Goal: Transaction & Acquisition: Purchase product/service

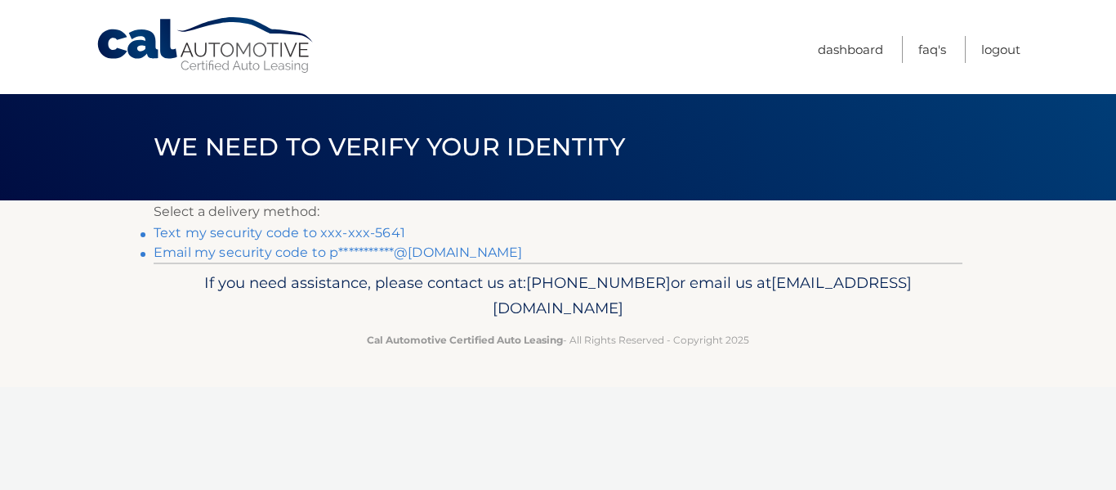
click at [365, 236] on link "Text my security code to xxx-xxx-5641" at bounding box center [280, 233] width 252 height 16
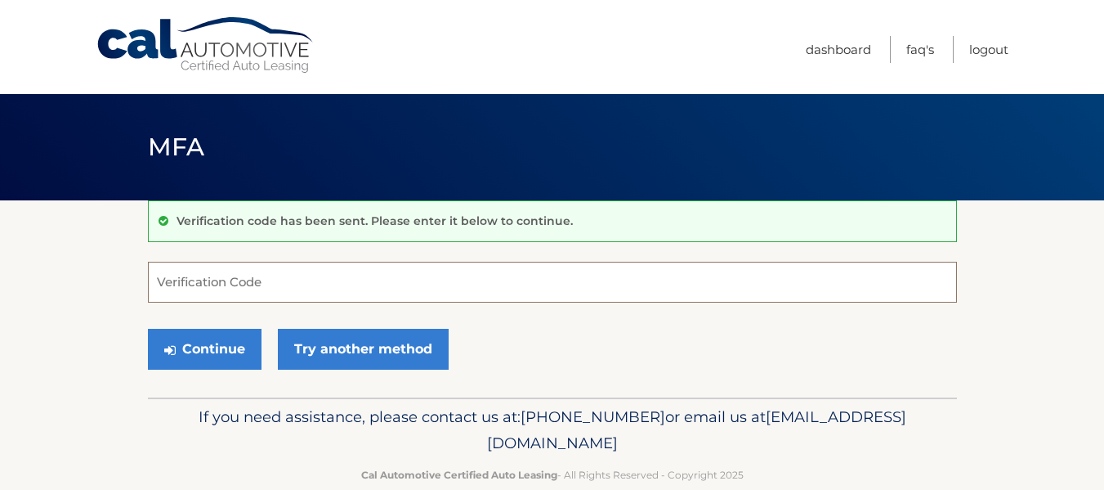
click at [230, 289] on input "Verification Code" at bounding box center [552, 282] width 809 height 41
type input "616980"
click at [148, 329] on button "Continue" at bounding box center [205, 349] width 114 height 41
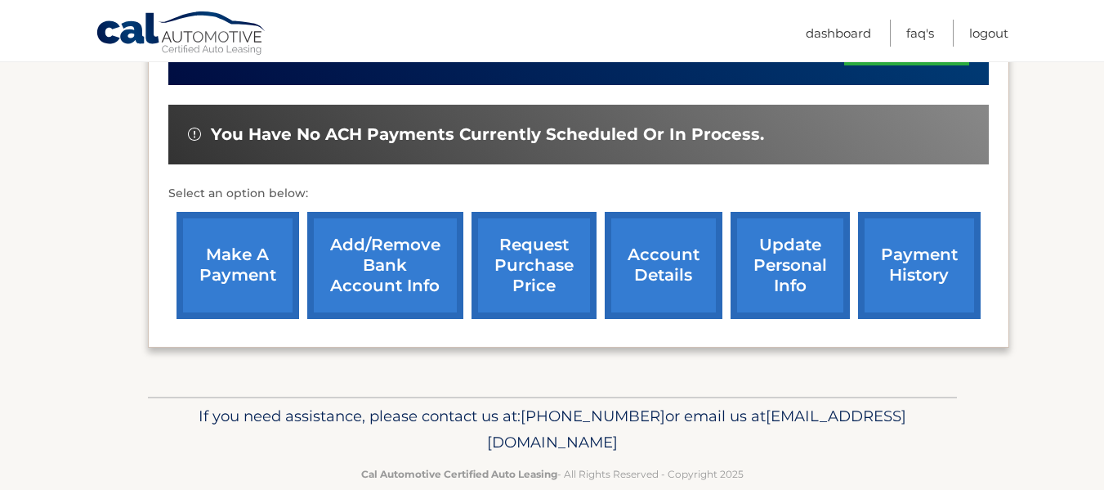
scroll to position [573, 0]
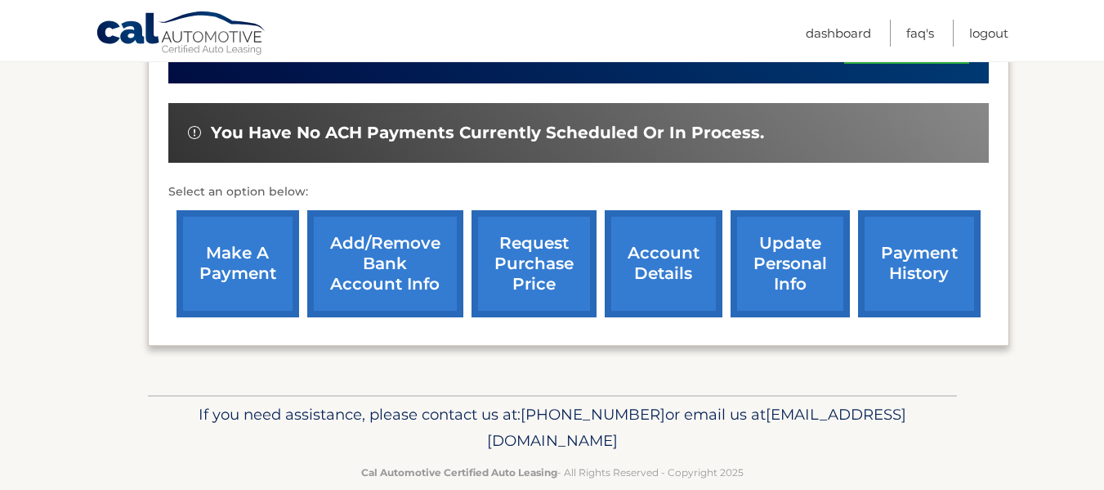
click at [915, 278] on link "payment history" at bounding box center [919, 263] width 123 height 107
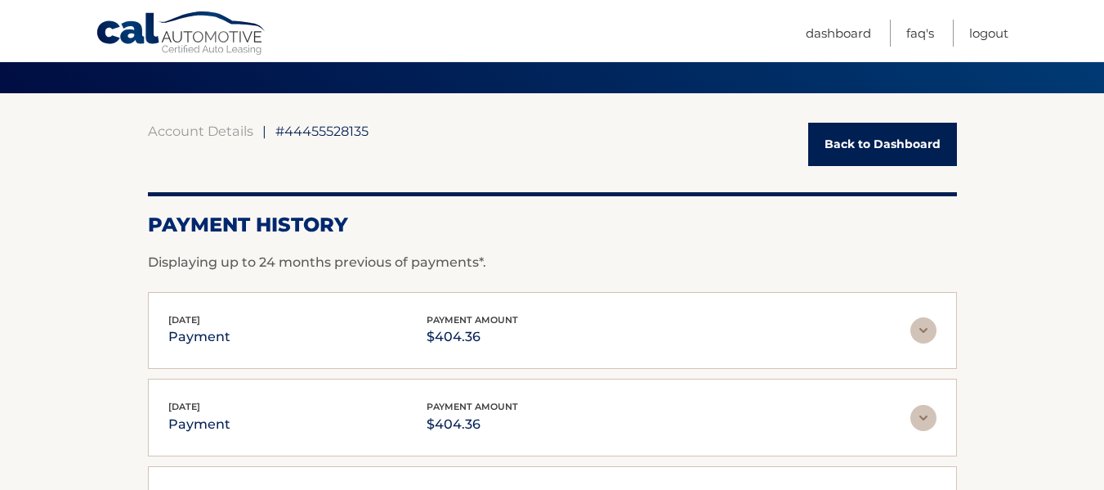
scroll to position [50, 0]
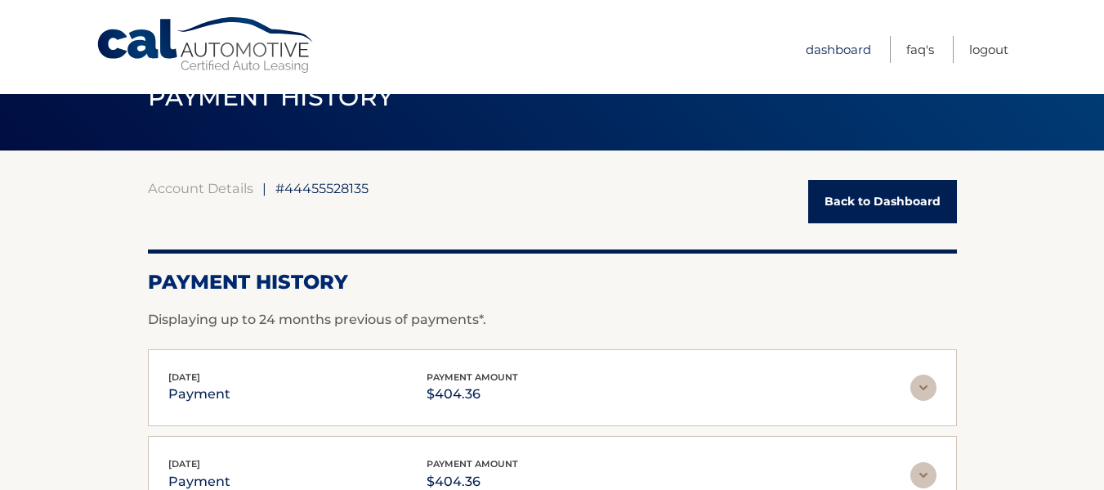
click at [845, 52] on link "Dashboard" at bounding box center [838, 49] width 65 height 27
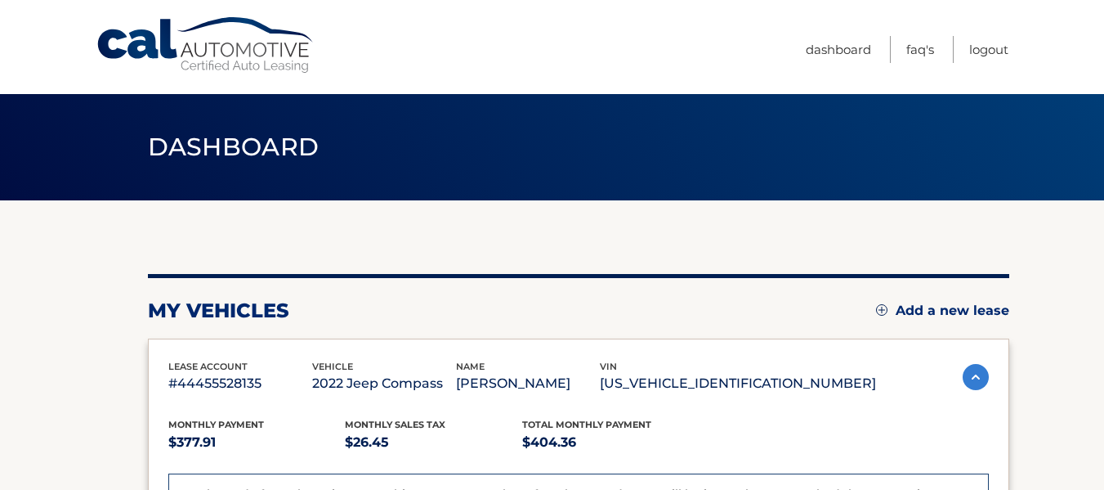
click at [969, 382] on img at bounding box center [976, 377] width 26 height 26
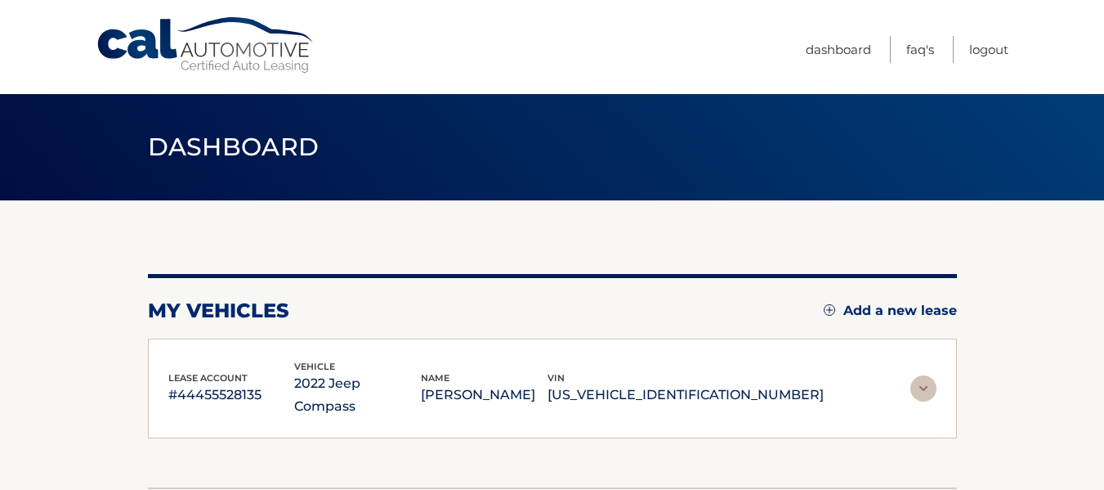
click at [923, 375] on img at bounding box center [924, 388] width 26 height 26
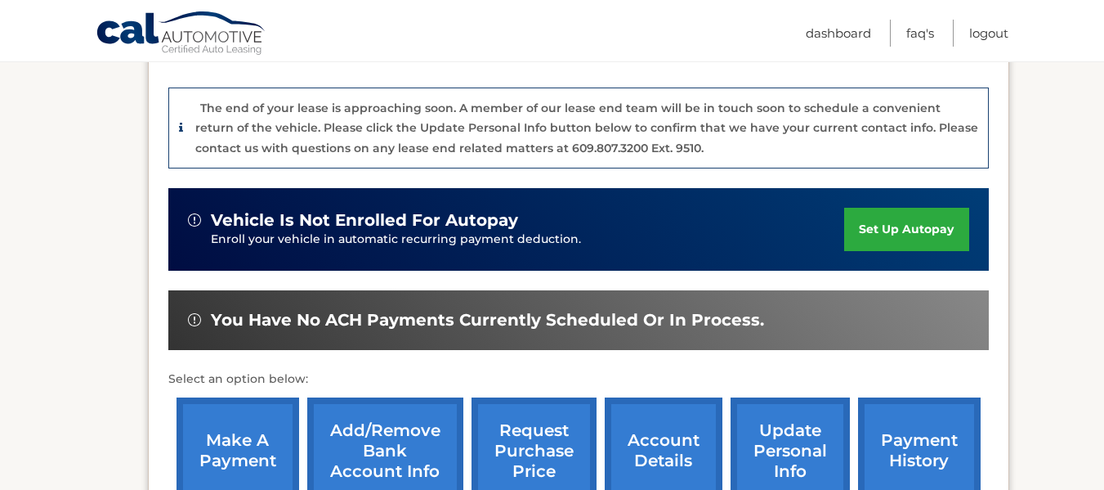
scroll to position [392, 0]
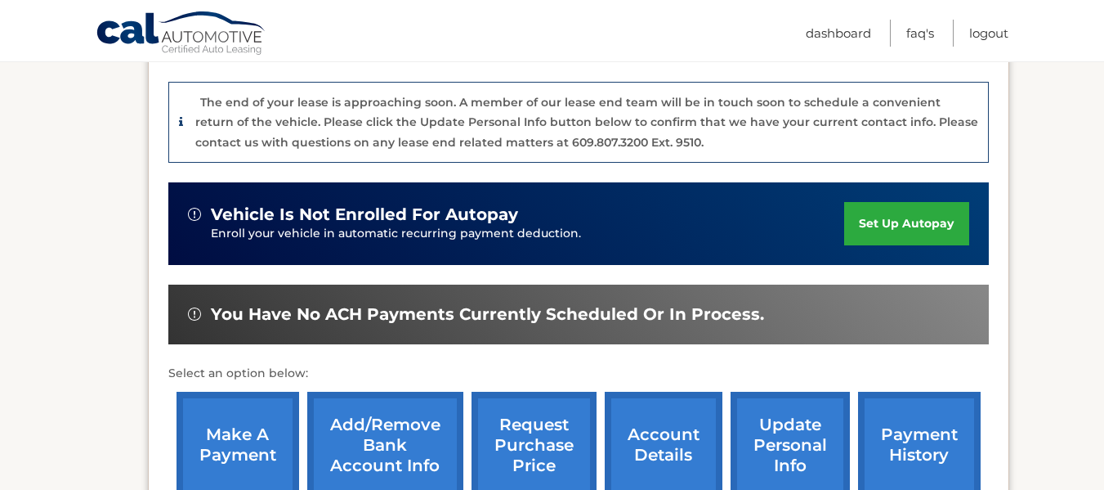
click at [253, 445] on link "make a payment" at bounding box center [238, 445] width 123 height 107
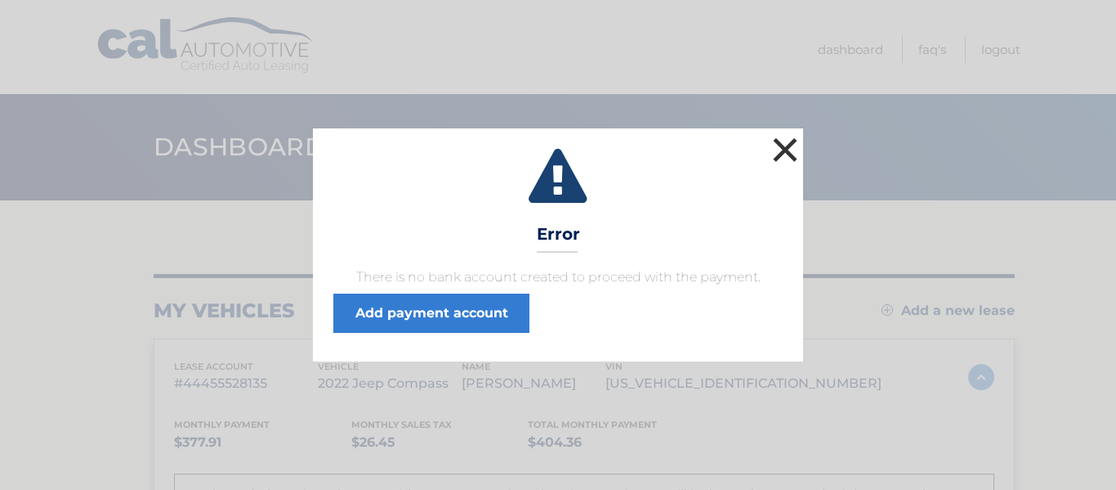
click at [792, 150] on button "×" at bounding box center [785, 149] width 33 height 33
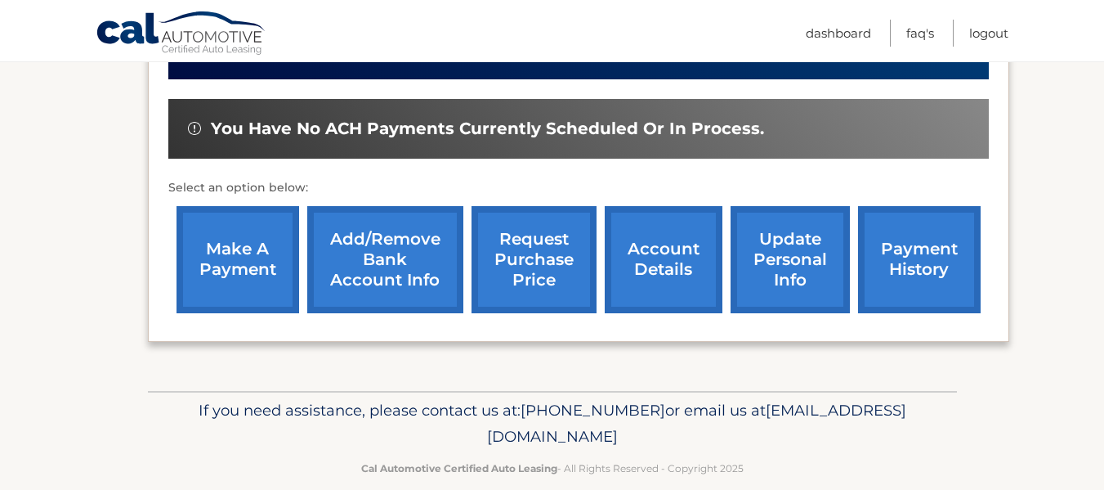
scroll to position [602, 0]
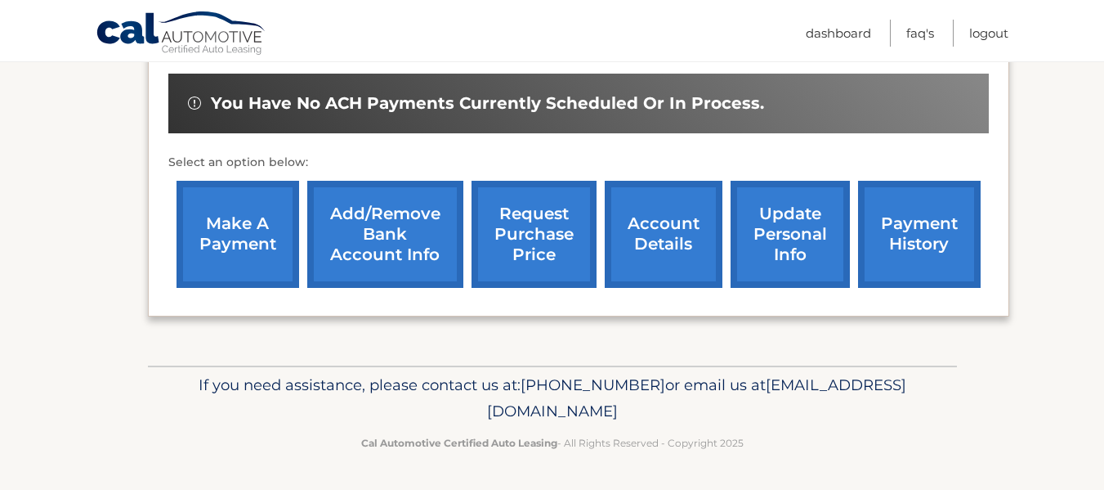
click at [687, 249] on link "account details" at bounding box center [664, 234] width 118 height 107
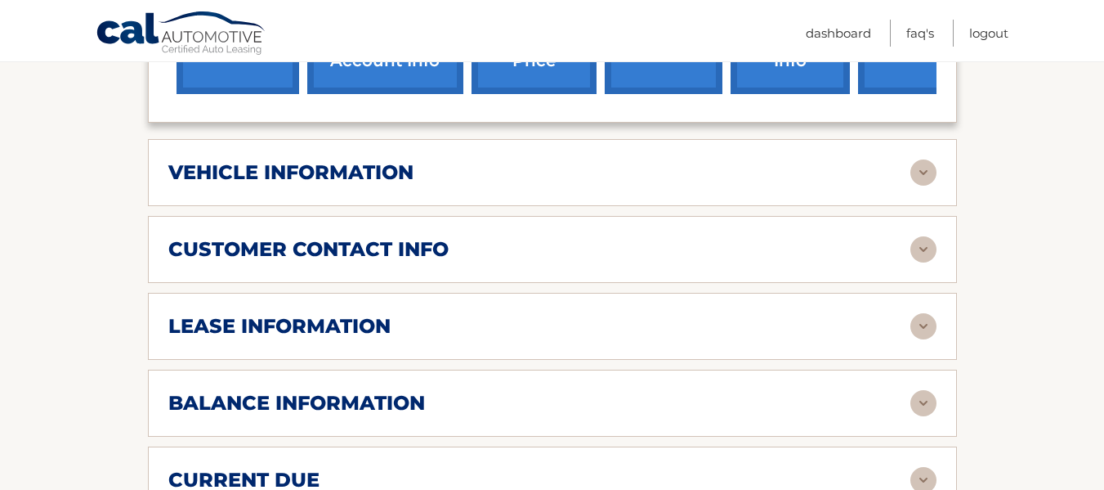
scroll to position [821, 0]
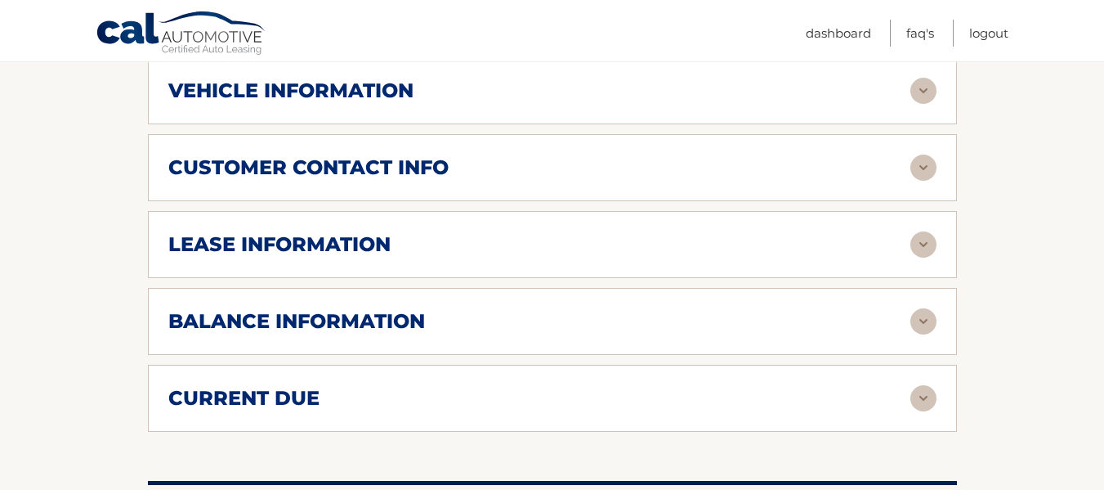
click at [920, 308] on img at bounding box center [924, 321] width 26 height 26
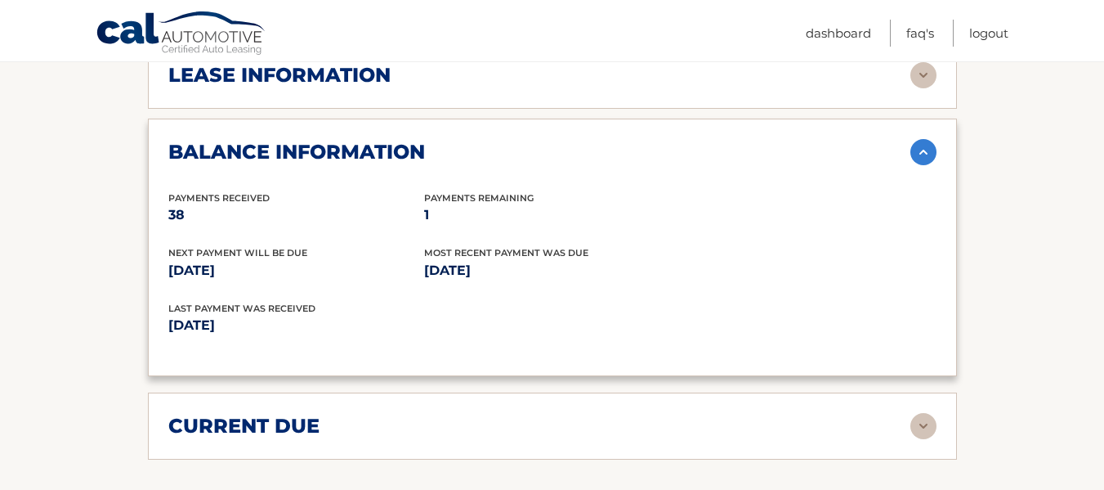
scroll to position [1004, 0]
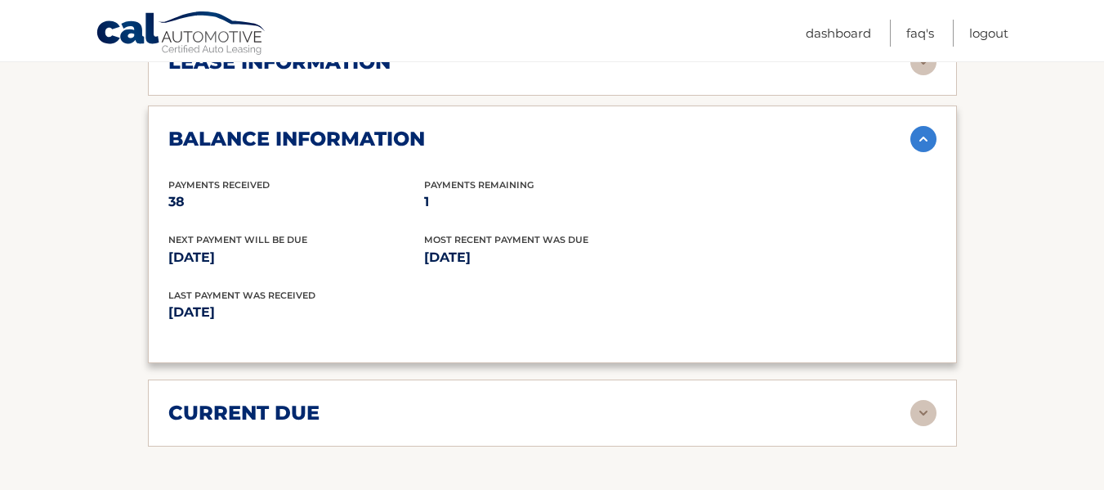
click at [924, 400] on img at bounding box center [924, 413] width 26 height 26
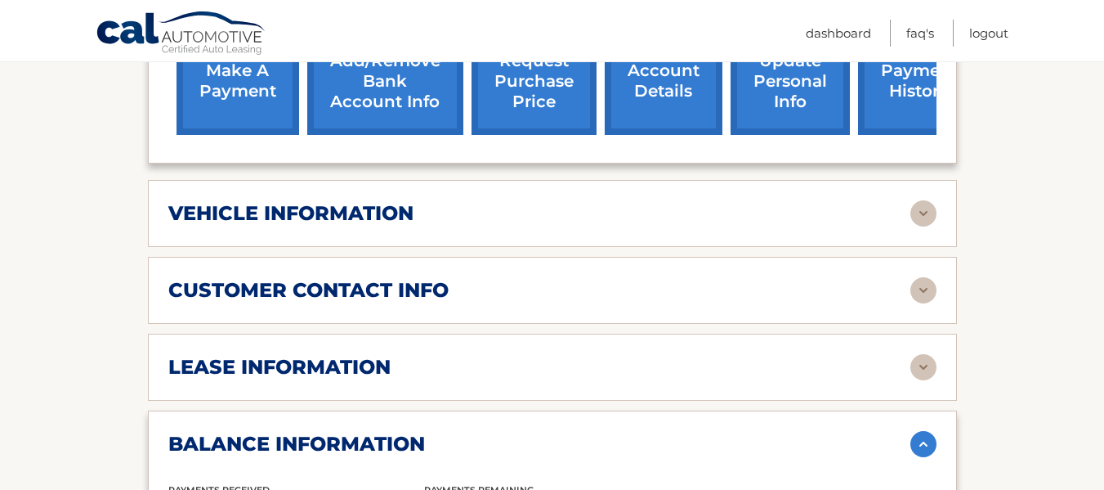
scroll to position [660, 0]
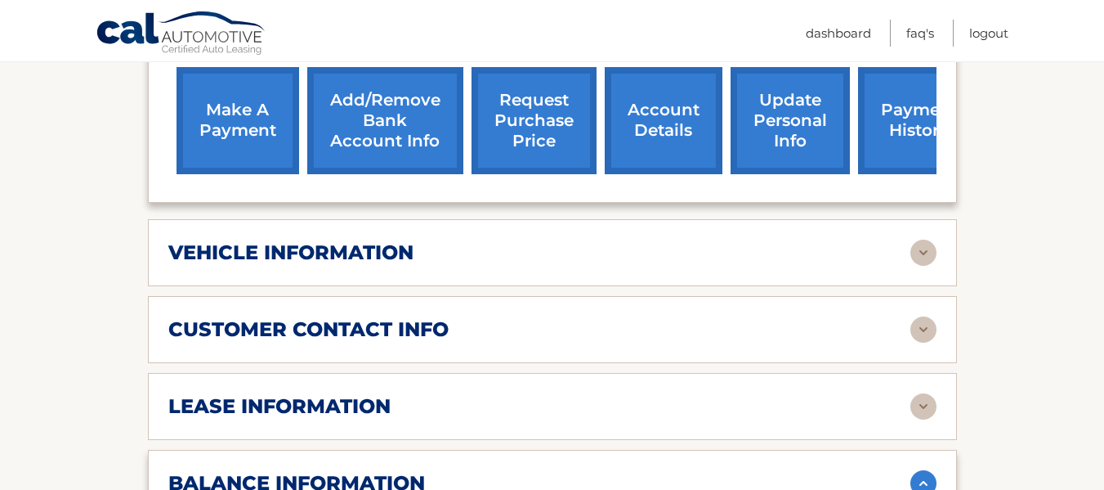
click at [922, 318] on img at bounding box center [924, 329] width 26 height 26
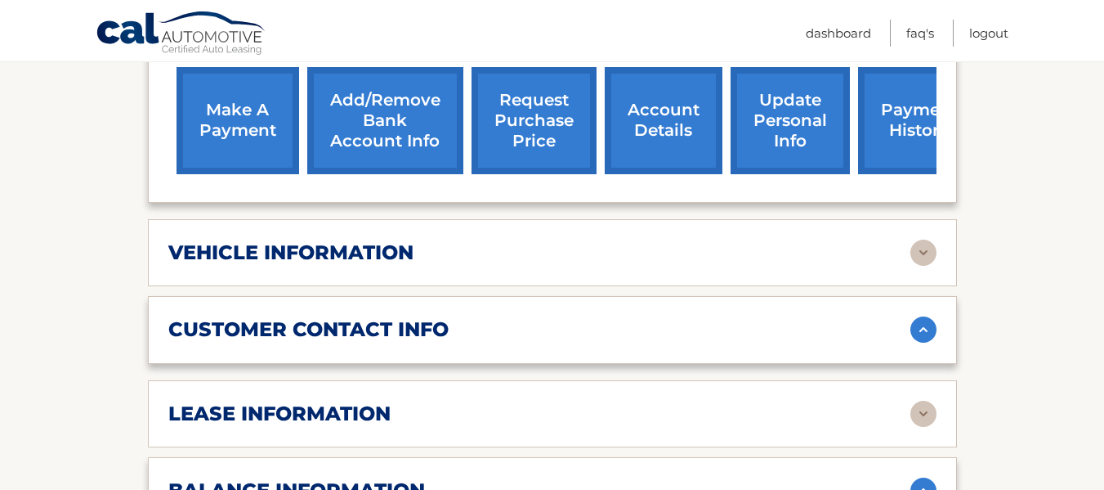
click at [922, 318] on img at bounding box center [924, 329] width 26 height 26
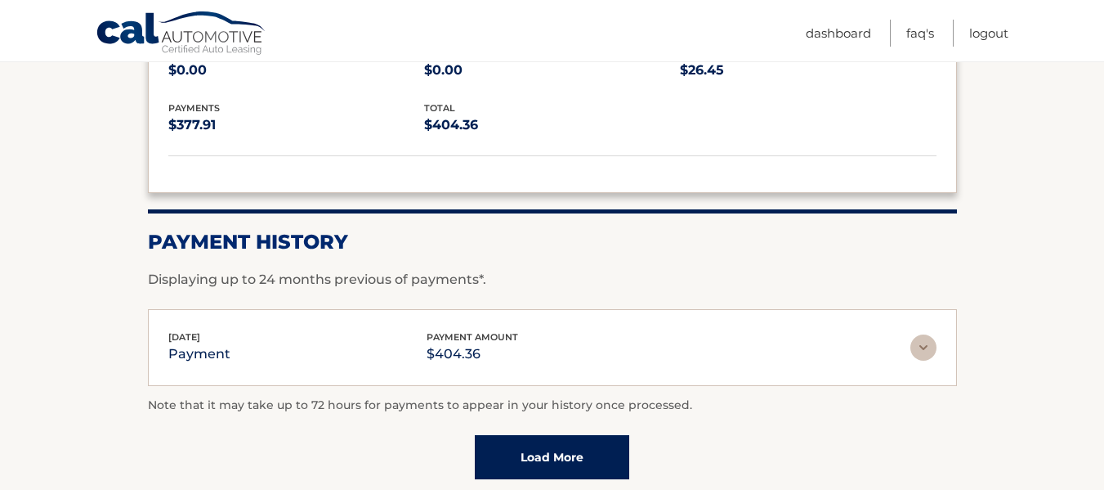
scroll to position [1417, 0]
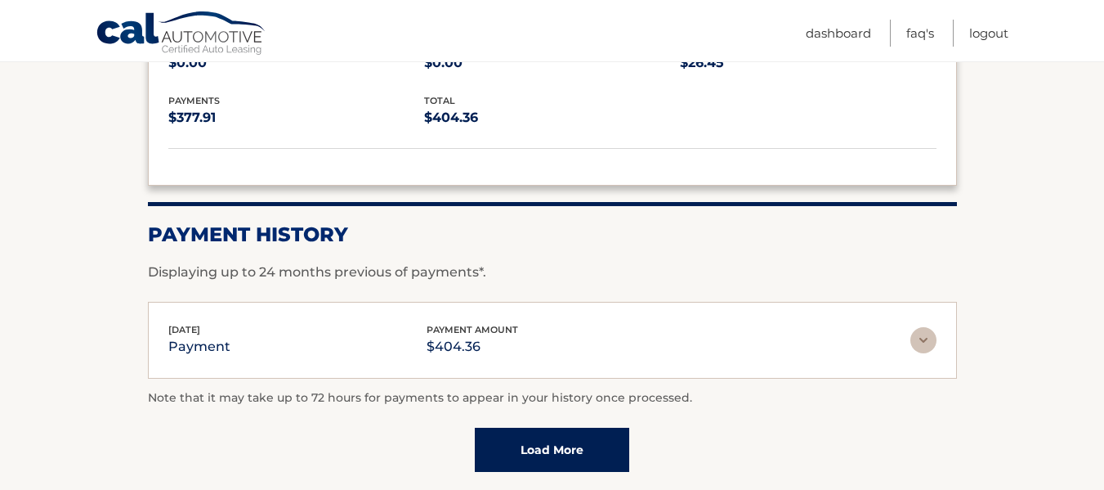
click at [924, 327] on img at bounding box center [924, 340] width 26 height 26
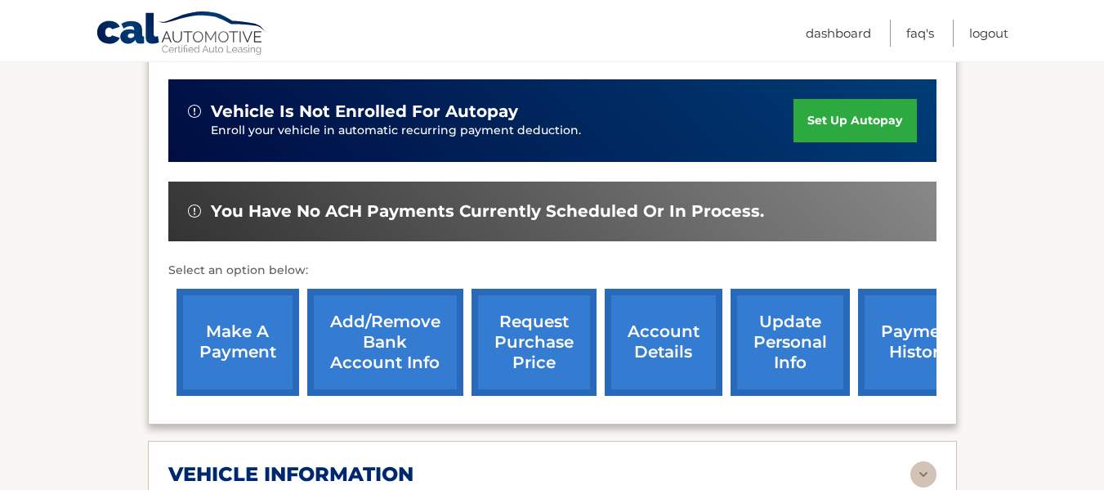
scroll to position [434, 0]
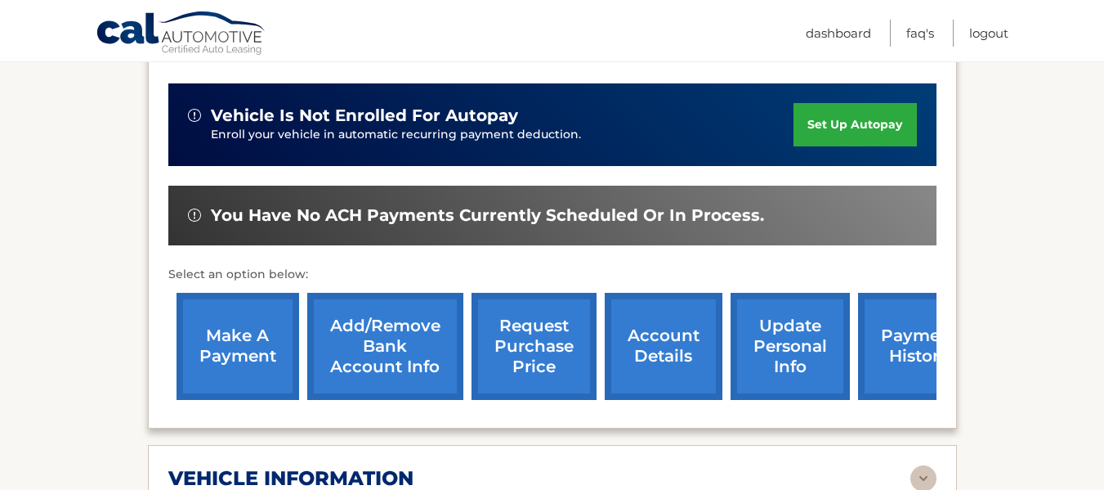
click at [713, 205] on span "You have no ACH payments currently scheduled or in process." at bounding box center [487, 215] width 553 height 20
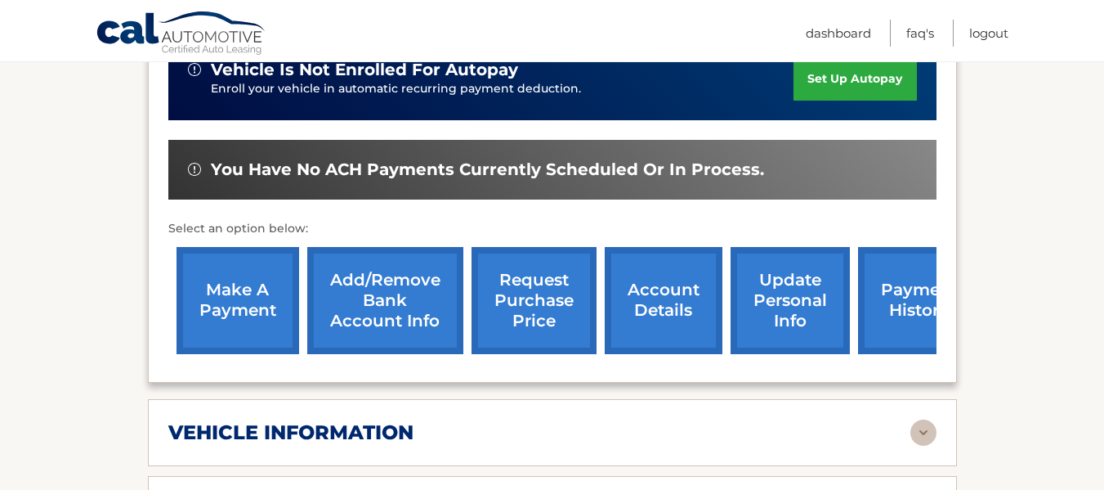
scroll to position [499, 0]
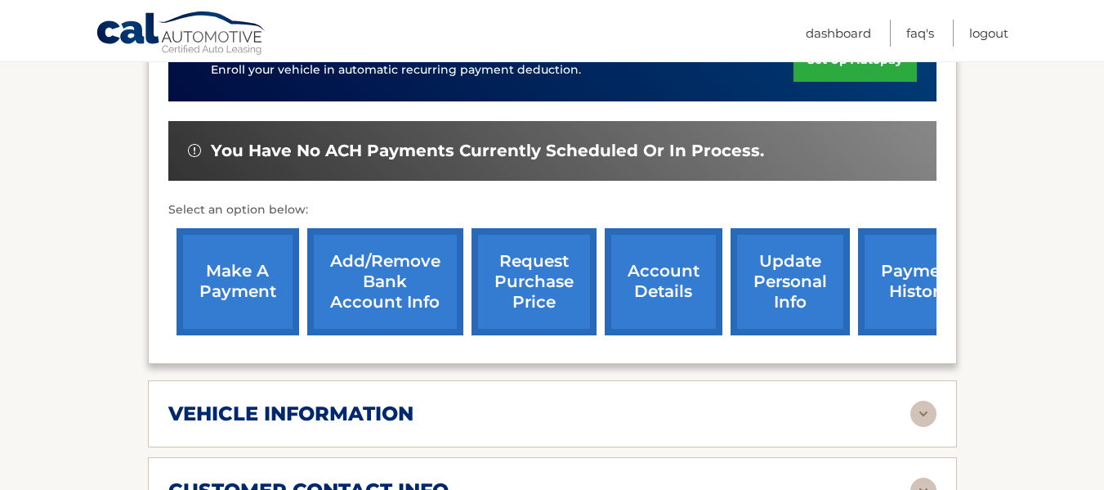
click at [373, 248] on link "Add/Remove bank account info" at bounding box center [385, 281] width 156 height 107
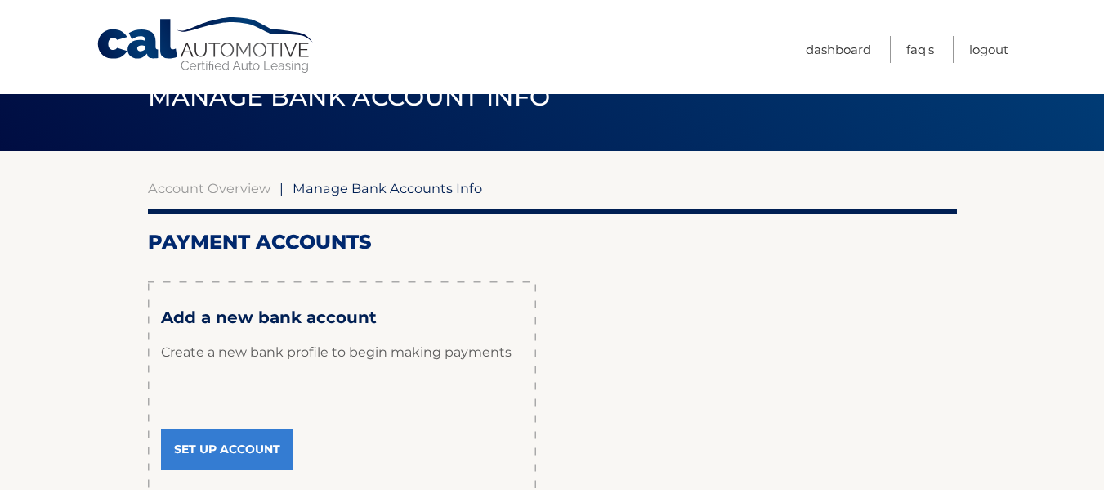
scroll to position [48, 0]
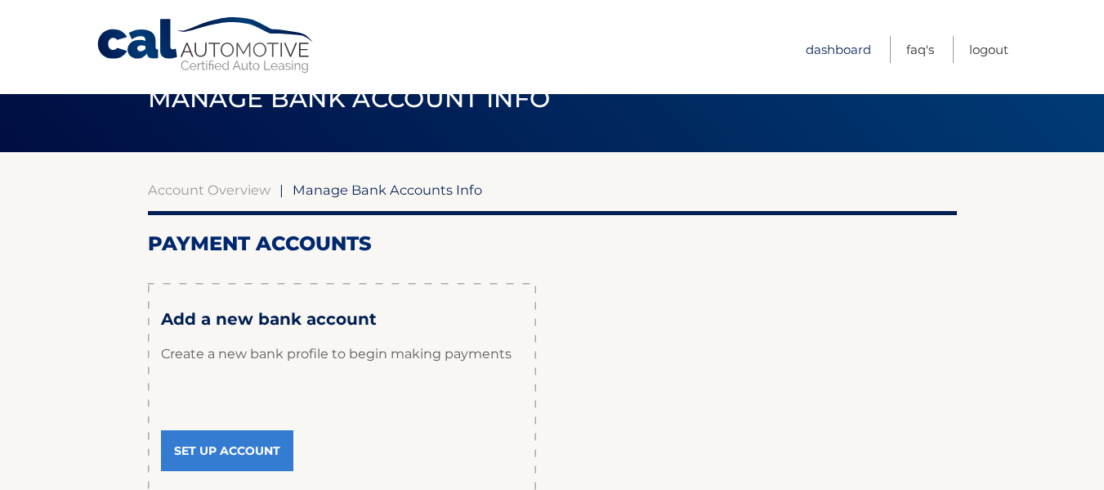
click at [839, 48] on link "Dashboard" at bounding box center [838, 49] width 65 height 27
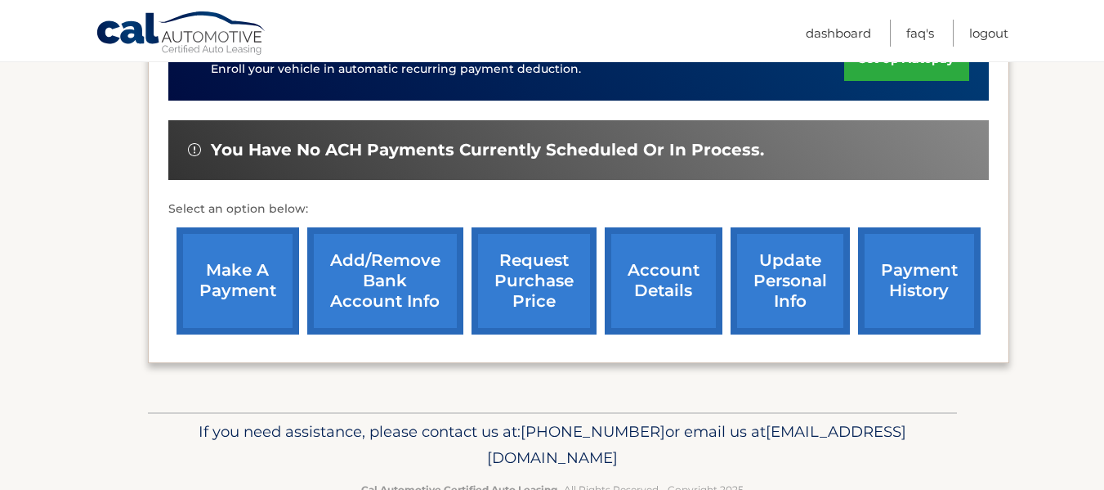
scroll to position [602, 0]
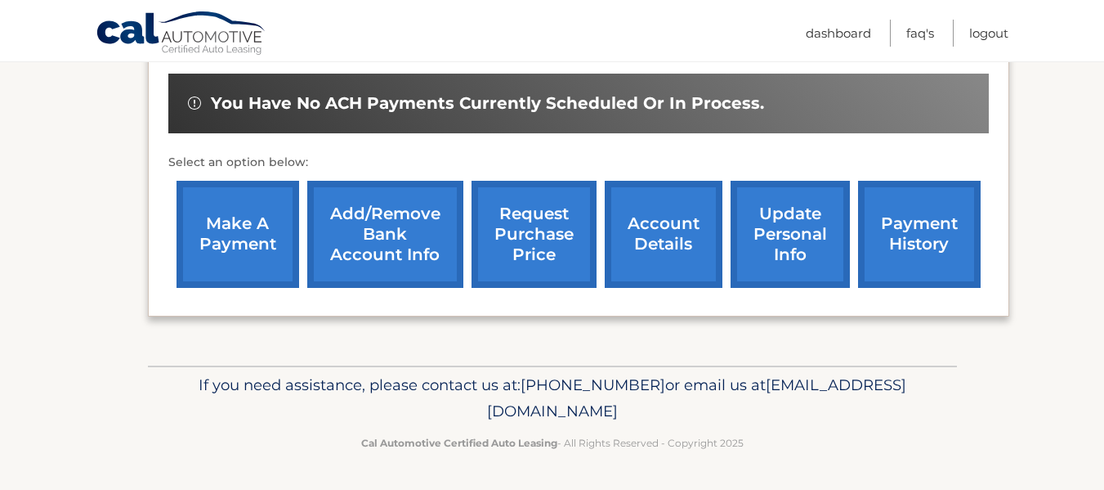
click at [253, 235] on link "make a payment" at bounding box center [238, 234] width 123 height 107
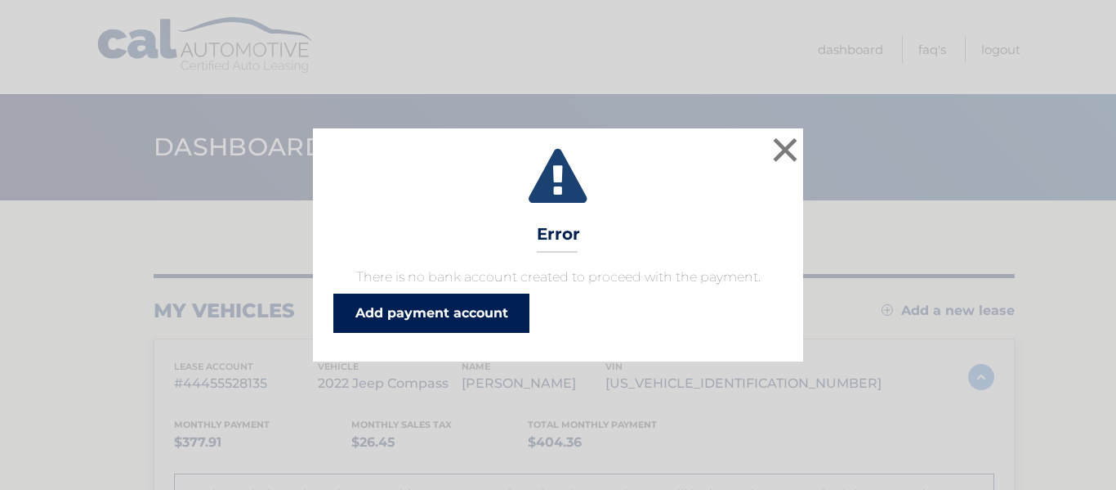
click at [459, 311] on link "Add payment account" at bounding box center [431, 312] width 196 height 39
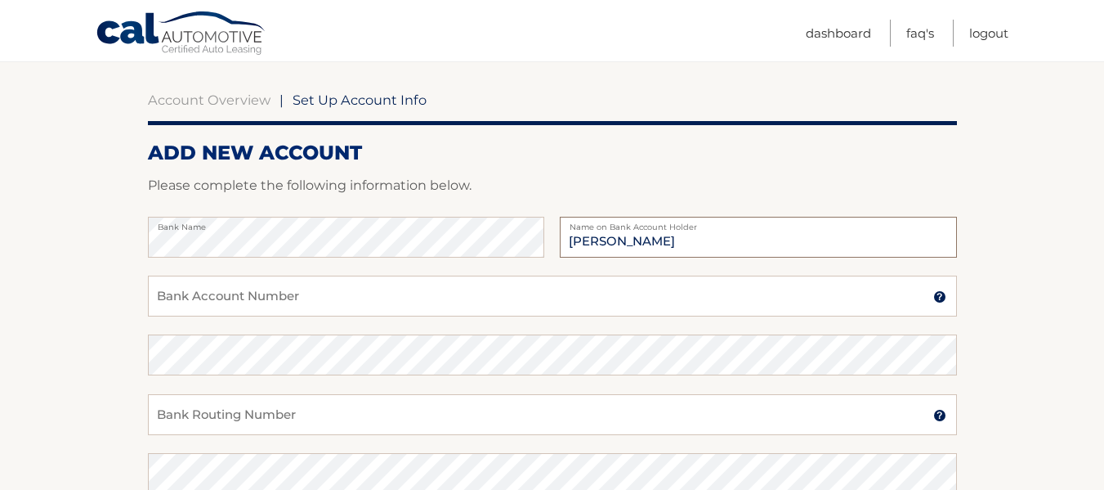
scroll to position [176, 0]
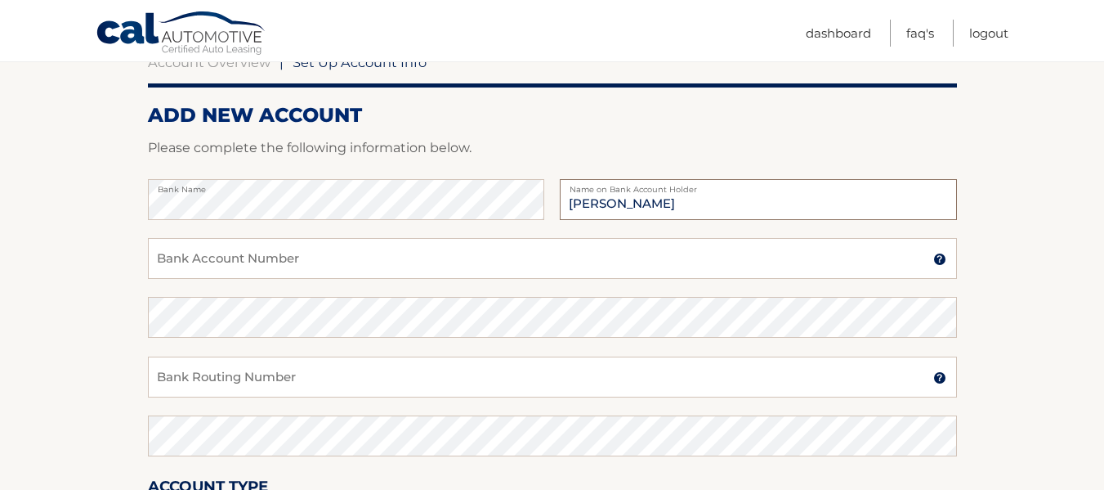
type input "Patricia Matos"
click at [218, 260] on input "Bank Account Number" at bounding box center [552, 258] width 809 height 41
type input "816912299"
click at [180, 386] on input "Bank Routing Number" at bounding box center [552, 376] width 809 height 41
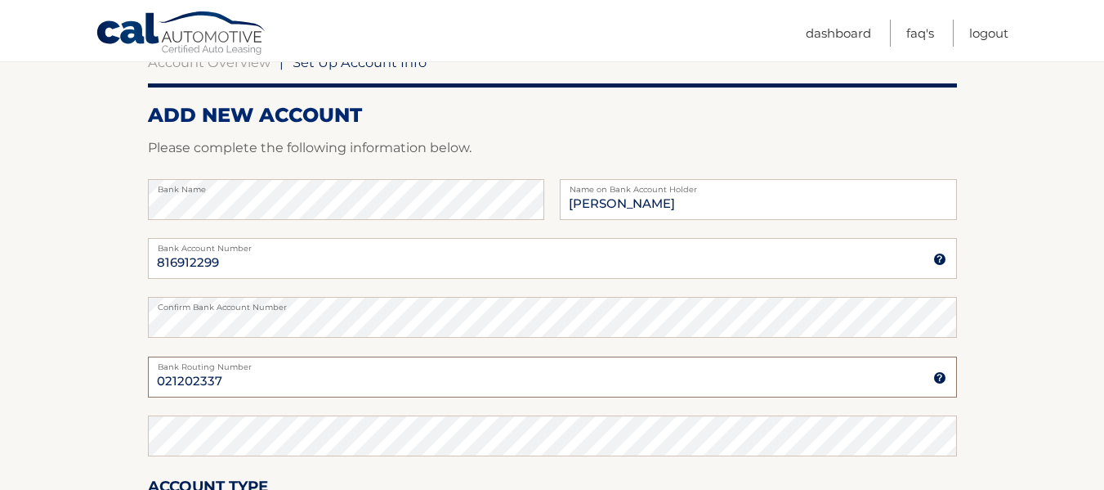
type input "021202337"
drag, startPoint x: 225, startPoint y: 353, endPoint x: 172, endPoint y: 361, distance: 52.9
click at [172, 361] on fieldset "Bank Name Patricia Matos Name on Bank Account Holder 816912299 Bank Account Num…" at bounding box center [552, 414] width 809 height 470
click at [229, 378] on input "021202337" at bounding box center [552, 376] width 809 height 41
drag, startPoint x: 227, startPoint y: 378, endPoint x: 110, endPoint y: 383, distance: 117.0
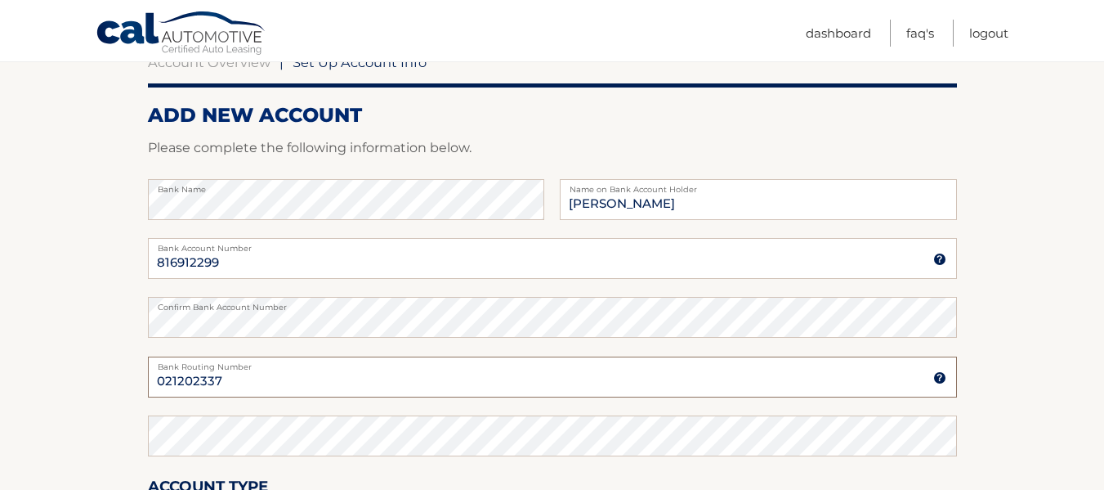
click at [110, 383] on section "Account Overview | Set Up Account Info ADD NEW ACCOUNT Please complete the foll…" at bounding box center [552, 337] width 1104 height 624
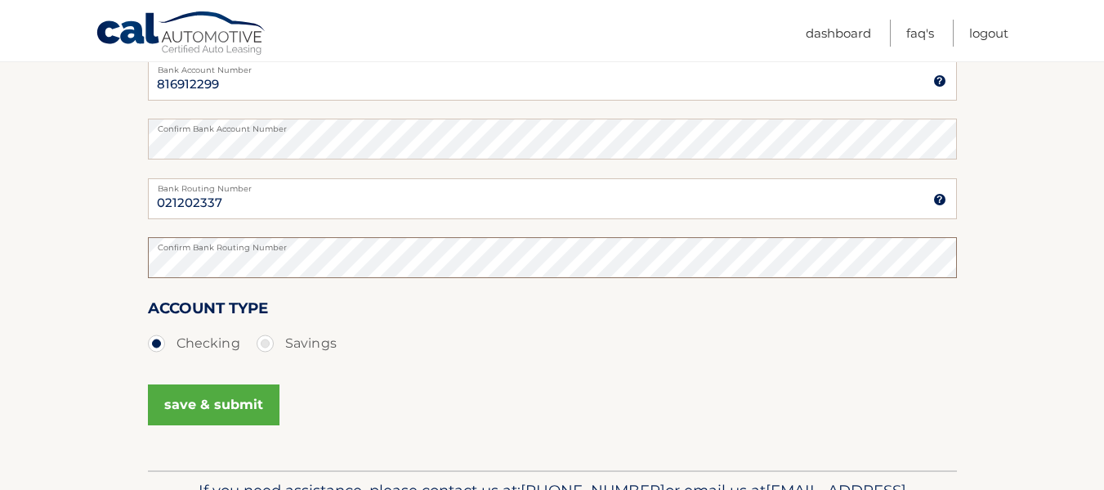
scroll to position [421, 0]
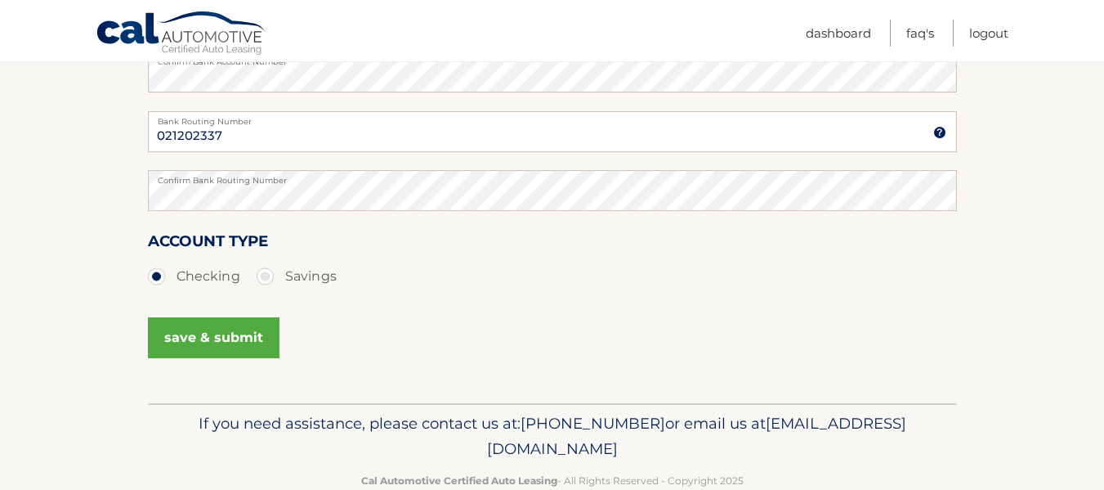
click at [210, 345] on button "save & submit" at bounding box center [214, 337] width 132 height 41
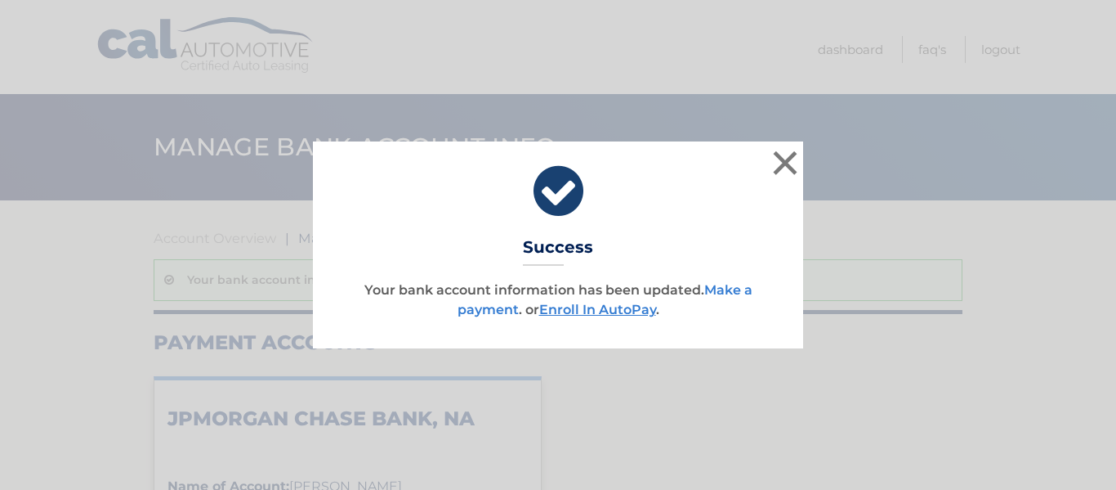
click at [725, 289] on link "Make a payment" at bounding box center [605, 299] width 295 height 35
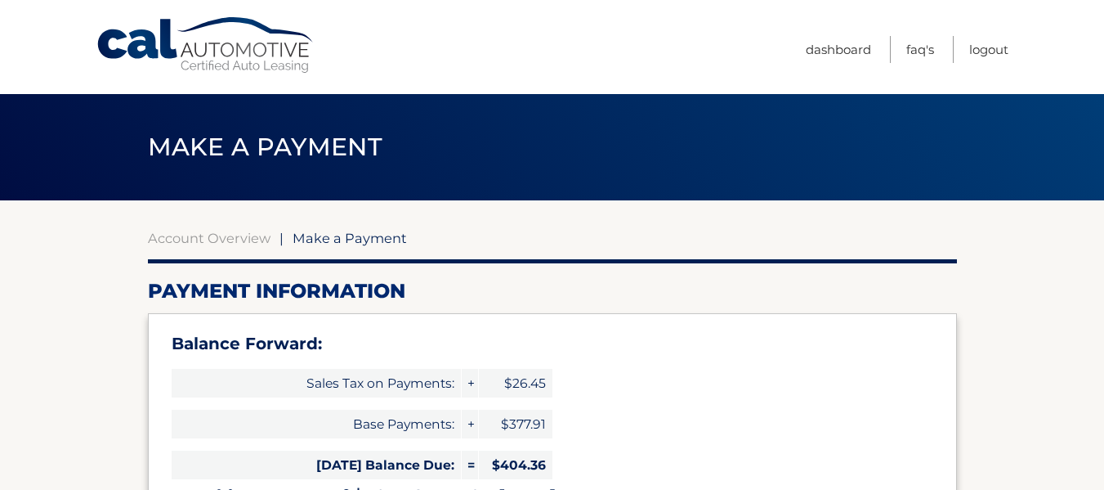
select select "MjdlNDNmZDQtNjQwYy00ODM4LTlhYmQtOTQ5MDk4NzkwN2Nm"
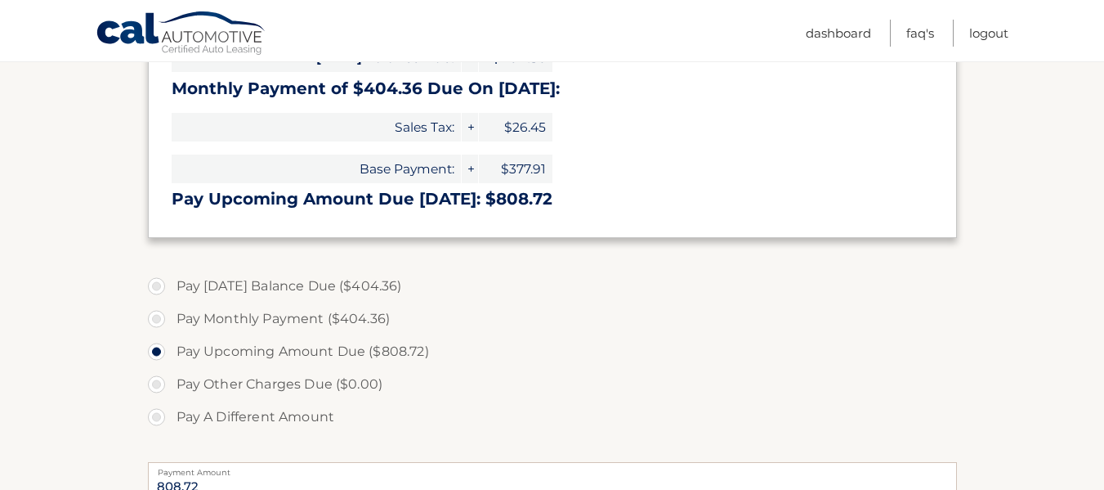
scroll to position [409, 0]
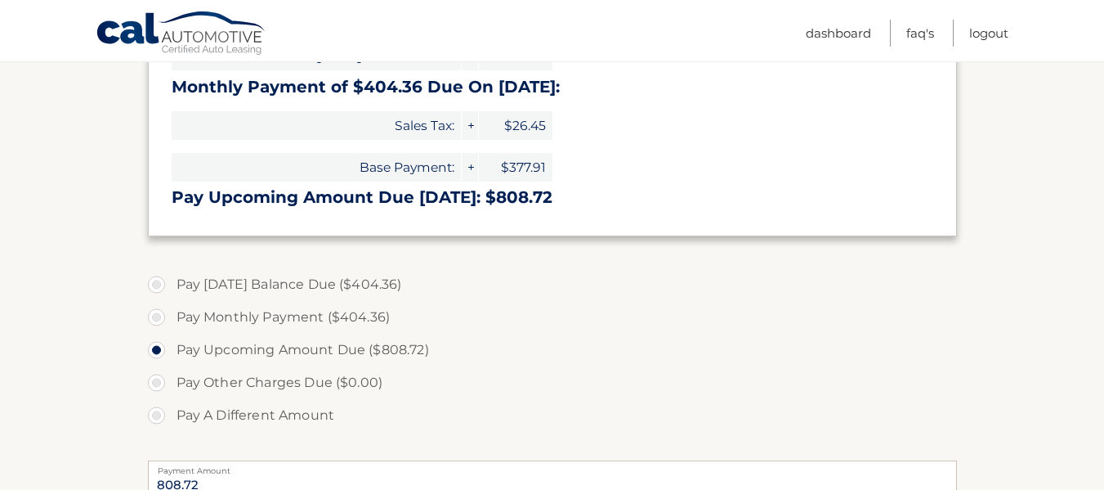
click at [153, 289] on label "Pay [DATE] Balance Due ($404.36)" at bounding box center [552, 284] width 809 height 33
click at [154, 289] on input "Pay Today's Balance Due ($404.36)" at bounding box center [162, 281] width 16 height 26
radio input "true"
type input "404.36"
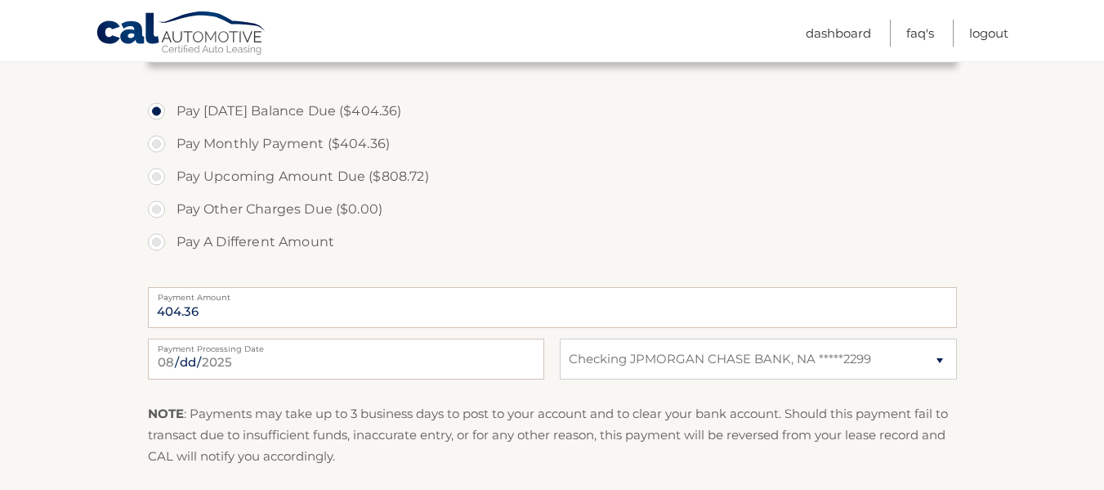
scroll to position [490, 0]
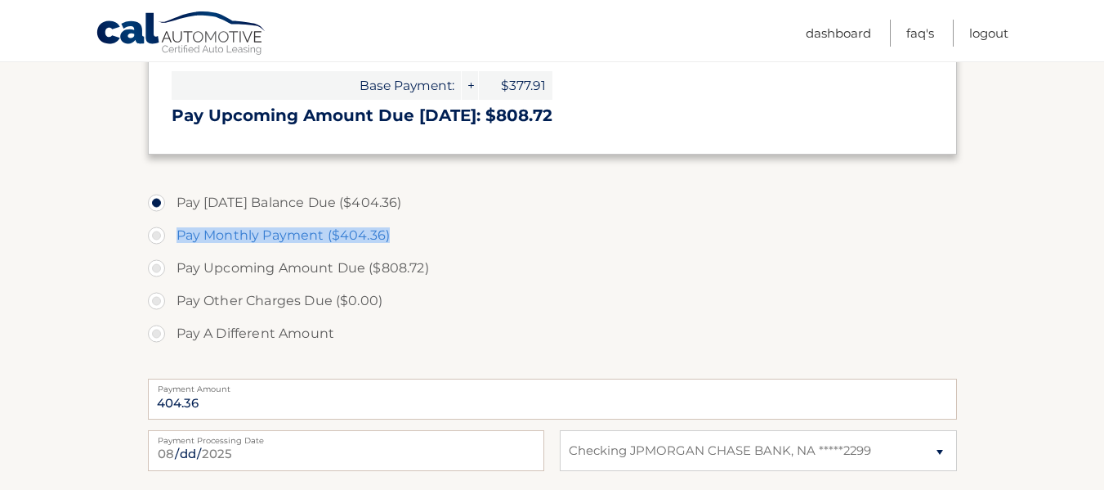
click at [160, 235] on label "Pay Monthly Payment ($404.36)" at bounding box center [552, 235] width 809 height 33
click at [159, 230] on label "Pay Monthly Payment ($404.36)" at bounding box center [552, 235] width 809 height 33
click at [159, 230] on input "Pay Monthly Payment ($404.36)" at bounding box center [162, 232] width 16 height 26
radio input "true"
click at [155, 270] on label "Pay Upcoming Amount Due ($808.72)" at bounding box center [552, 268] width 809 height 33
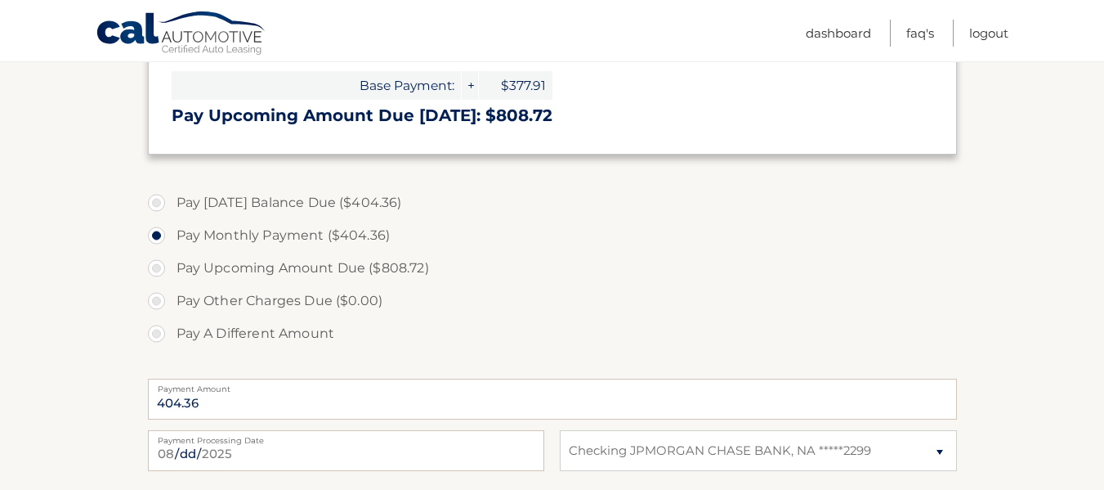
click at [155, 270] on input "Pay Upcoming Amount Due ($808.72)" at bounding box center [162, 265] width 16 height 26
radio input "true"
type input "808.72"
click at [158, 208] on label "Pay Today's Balance Due ($404.36)" at bounding box center [552, 202] width 809 height 33
click at [158, 208] on input "Pay Today's Balance Due ($404.36)" at bounding box center [162, 199] width 16 height 26
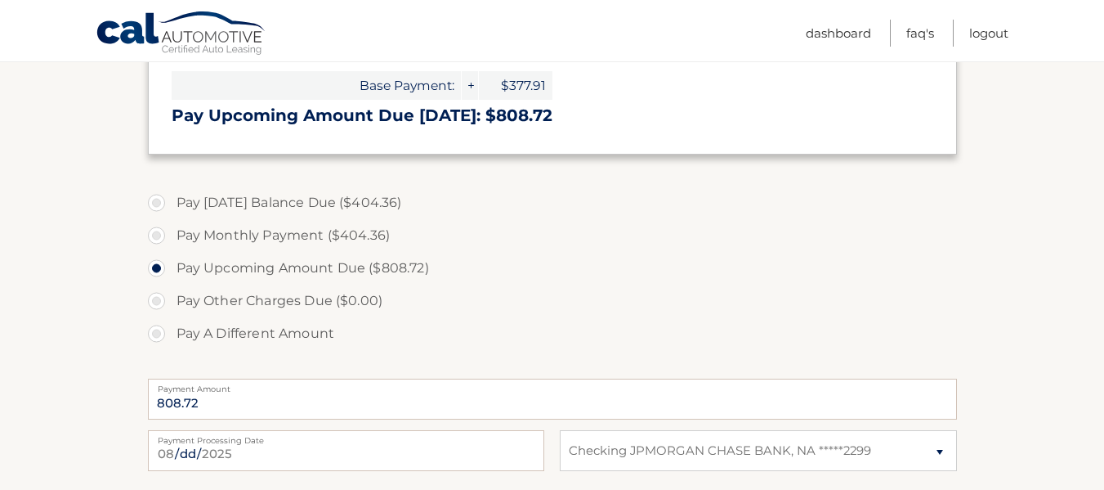
radio input "true"
type input "404.36"
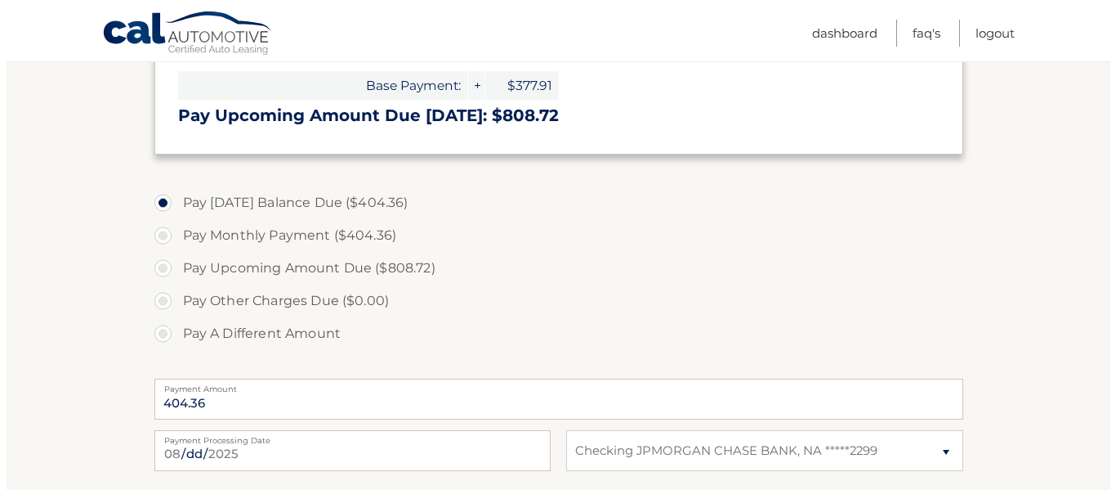
scroll to position [654, 0]
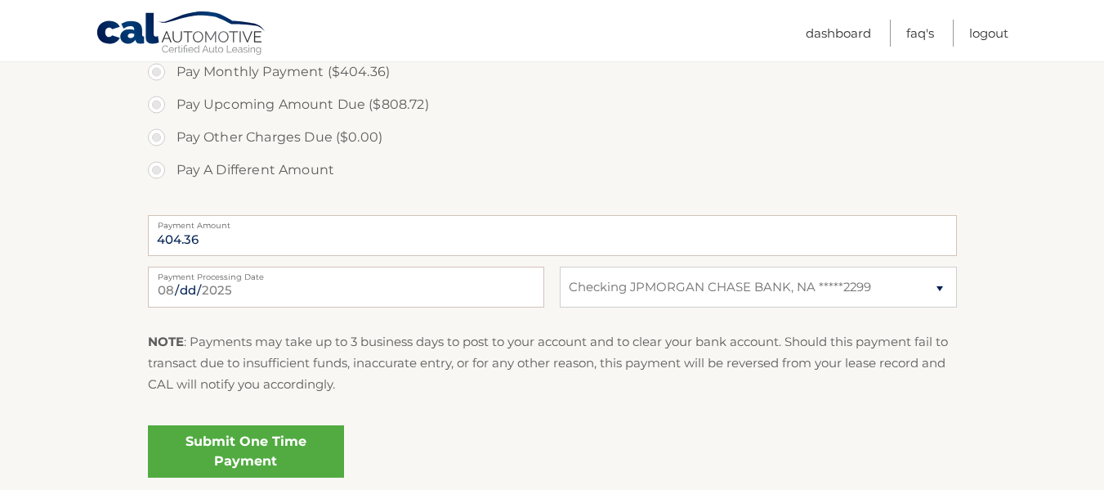
click at [280, 442] on link "Submit One Time Payment" at bounding box center [246, 451] width 196 height 52
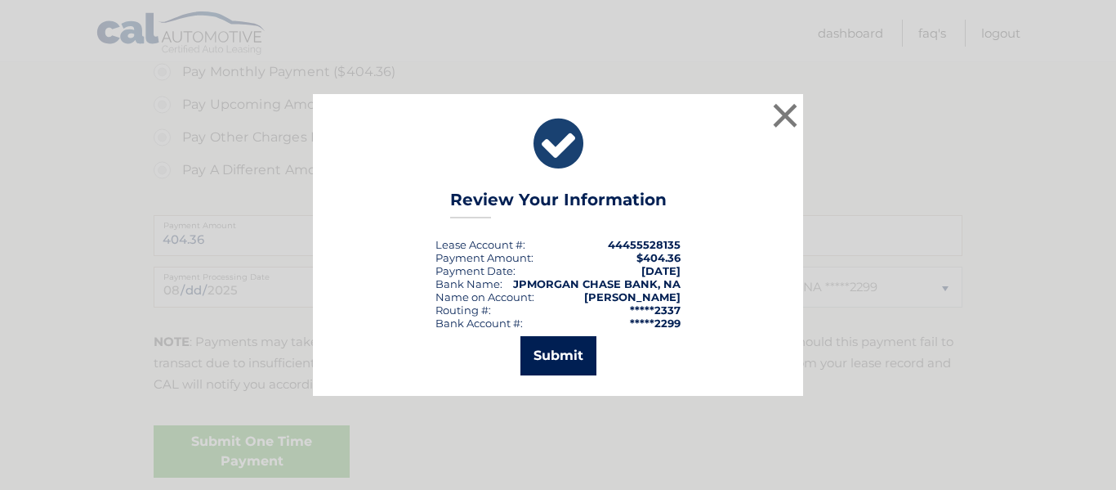
click at [574, 355] on button "Submit" at bounding box center [559, 355] width 76 height 39
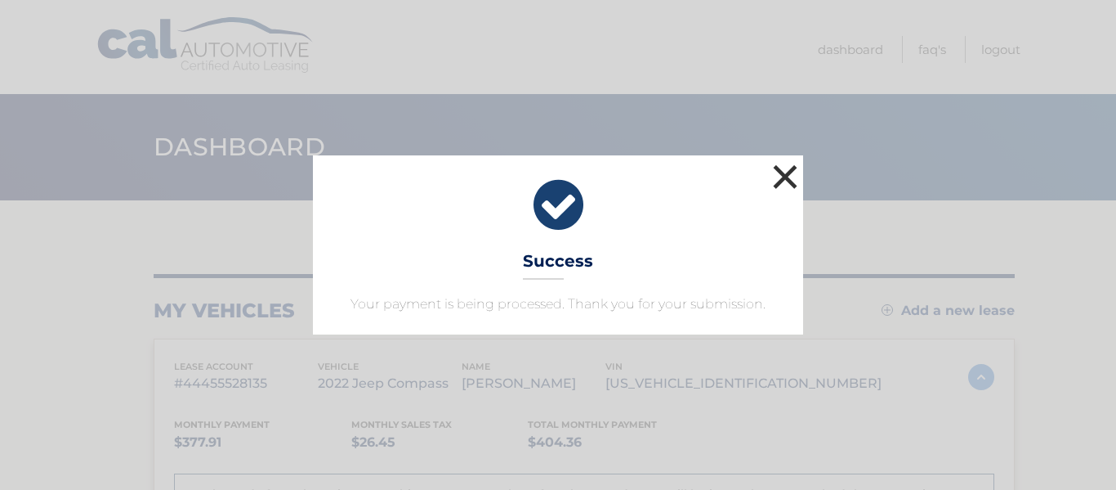
click at [790, 181] on button "×" at bounding box center [785, 176] width 33 height 33
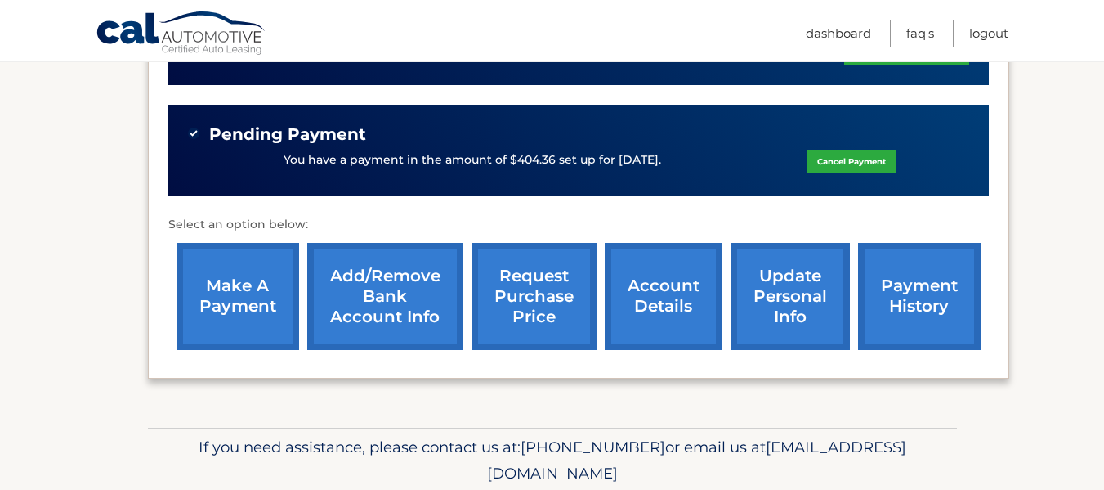
scroll to position [572, 0]
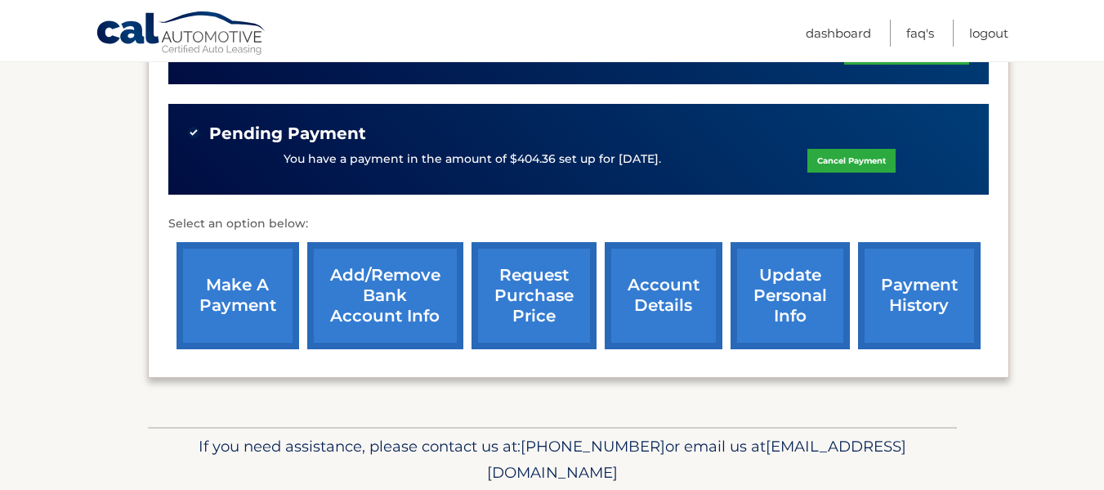
click at [677, 310] on link "account details" at bounding box center [664, 295] width 118 height 107
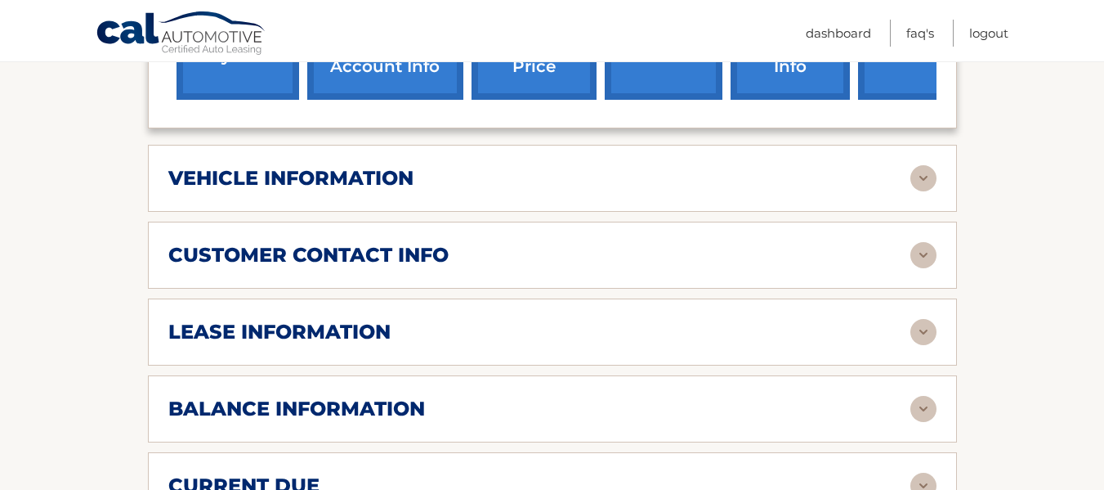
scroll to position [899, 0]
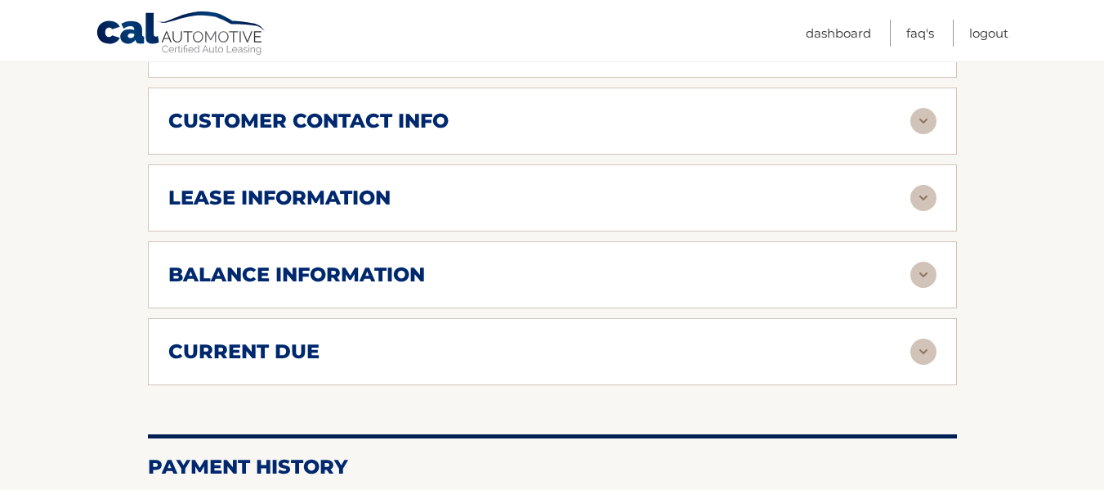
click at [924, 262] on img at bounding box center [924, 275] width 26 height 26
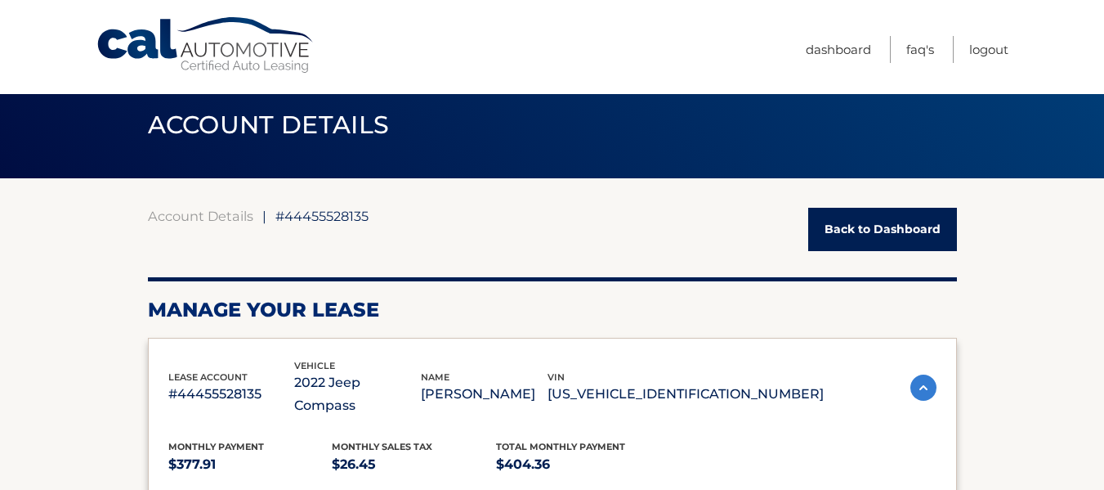
scroll to position [0, 0]
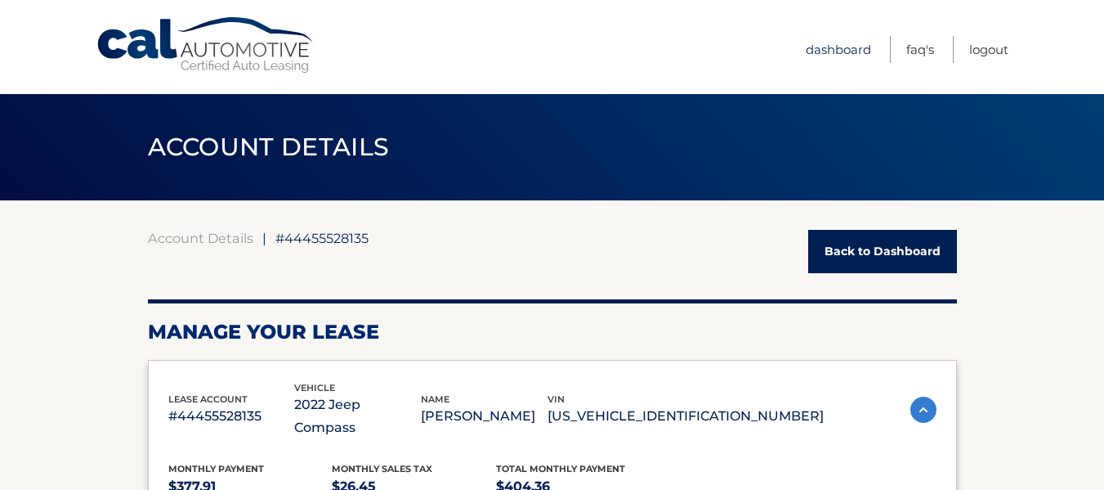
click at [838, 51] on link "Dashboard" at bounding box center [838, 49] width 65 height 27
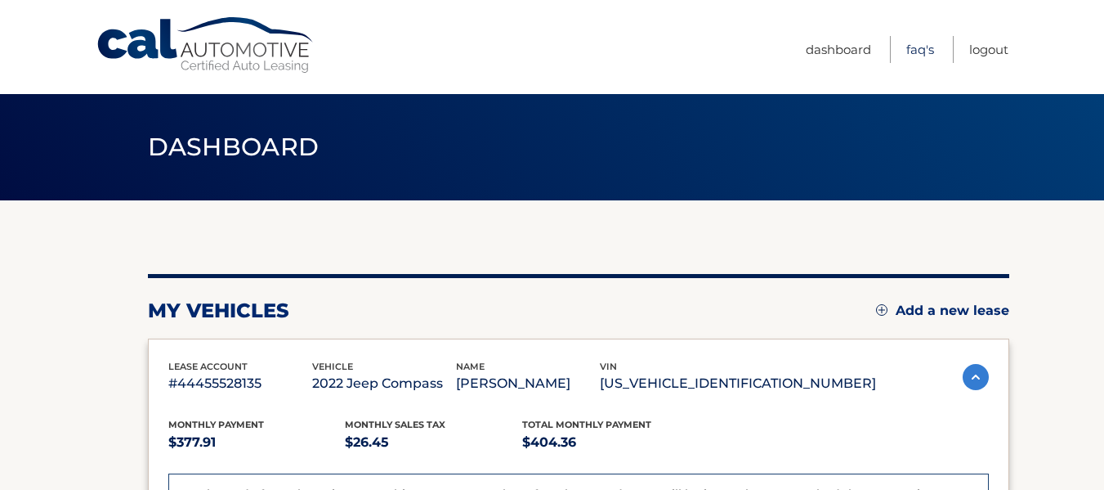
click at [909, 51] on link "FAQ's" at bounding box center [920, 49] width 28 height 27
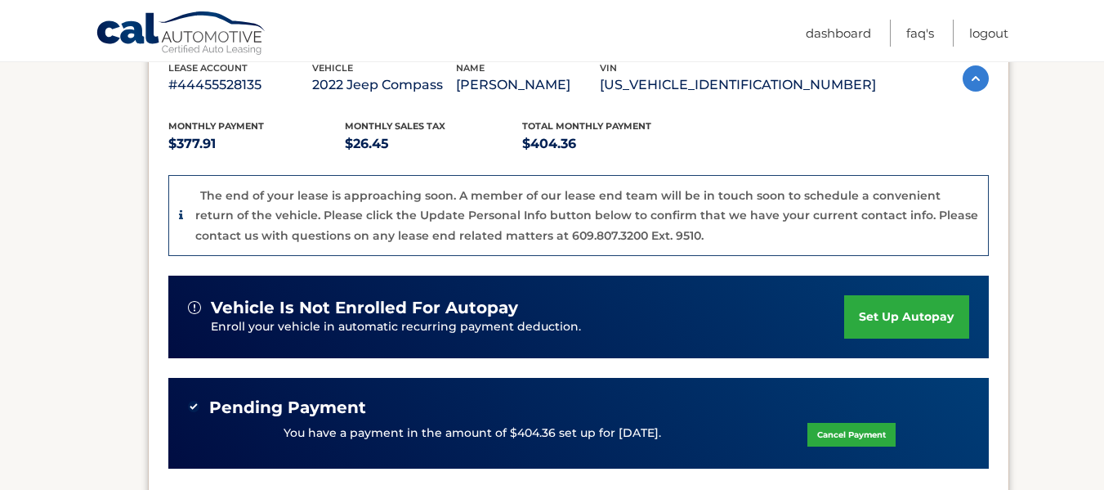
scroll to position [327, 0]
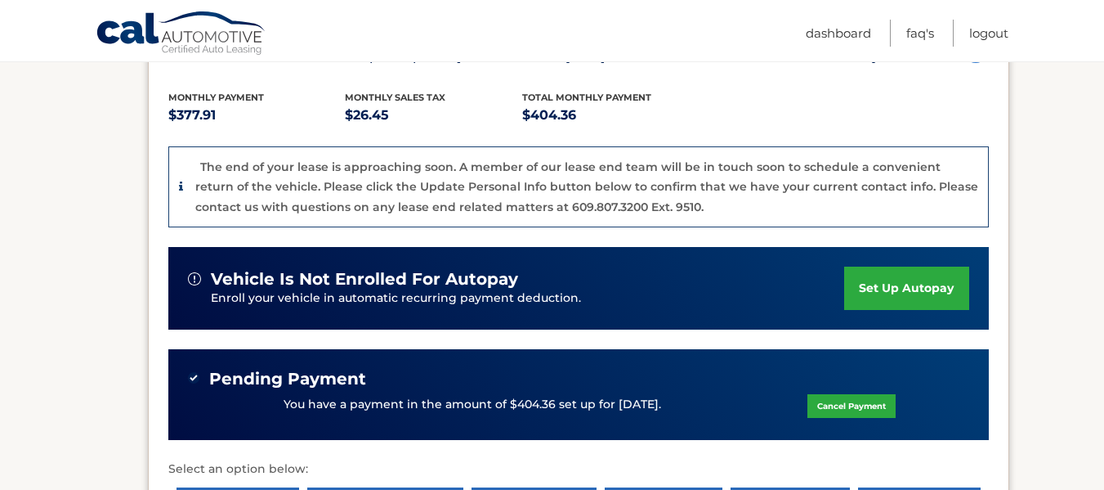
click at [298, 473] on section "my vehicles Add a new lease lease account #44455528135 vehicle 2022 Jeep Compas…" at bounding box center [552, 272] width 1104 height 799
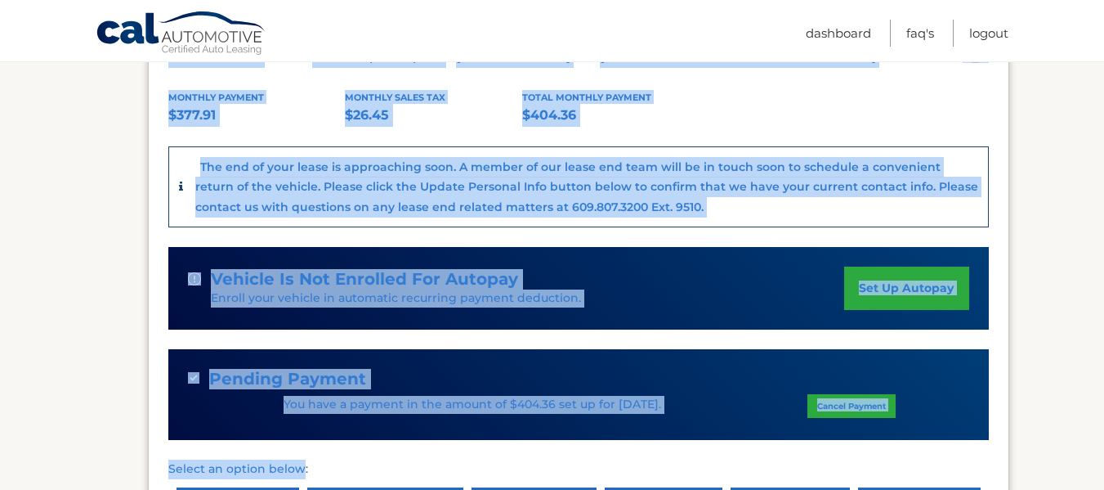
click at [716, 195] on div "The end of your lease is approaching soon. A member of our lease end team will …" at bounding box center [586, 187] width 783 height 60
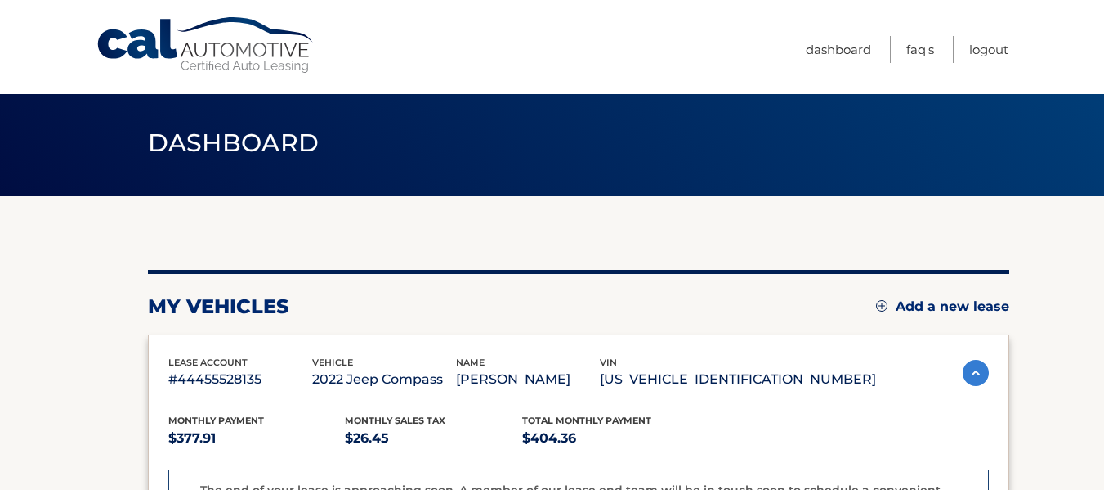
scroll to position [0, 0]
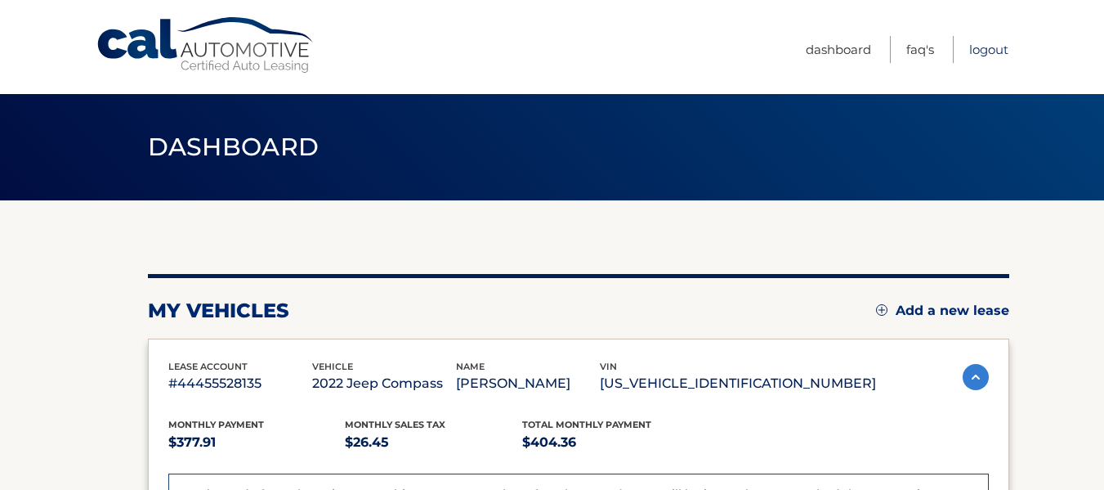
click at [995, 56] on link "Logout" at bounding box center [988, 49] width 39 height 27
